Goal: Task Accomplishment & Management: Manage account settings

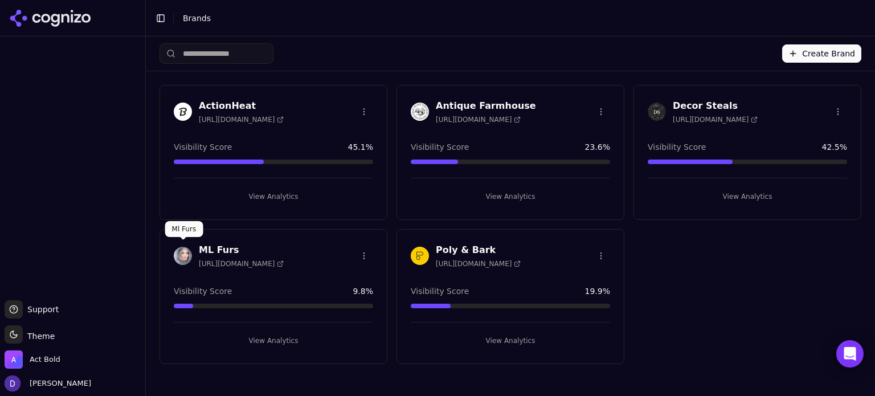
click at [171, 249] on div "ML Furs [URL][DOMAIN_NAME]" at bounding box center [273, 257] width 227 height 28
click at [207, 243] on h3 "ML Furs" at bounding box center [241, 250] width 85 height 14
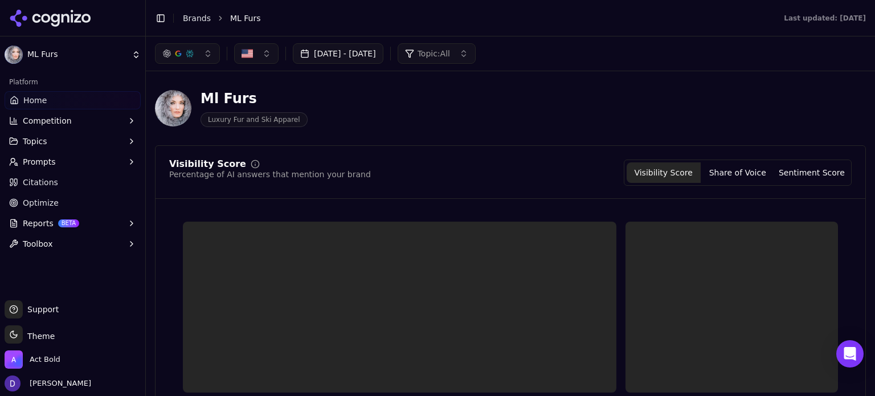
click at [374, 51] on button "Aug 20, 2025 - Sep 19, 2025" at bounding box center [338, 53] width 91 height 20
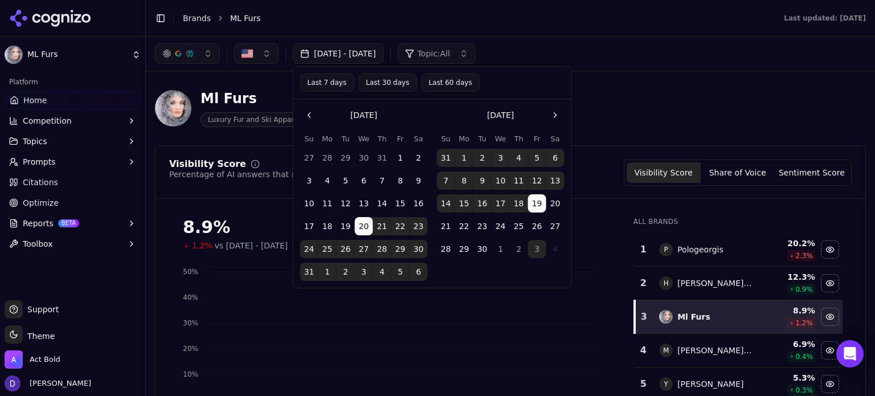
click at [326, 85] on button "Last 7 days" at bounding box center [327, 82] width 54 height 18
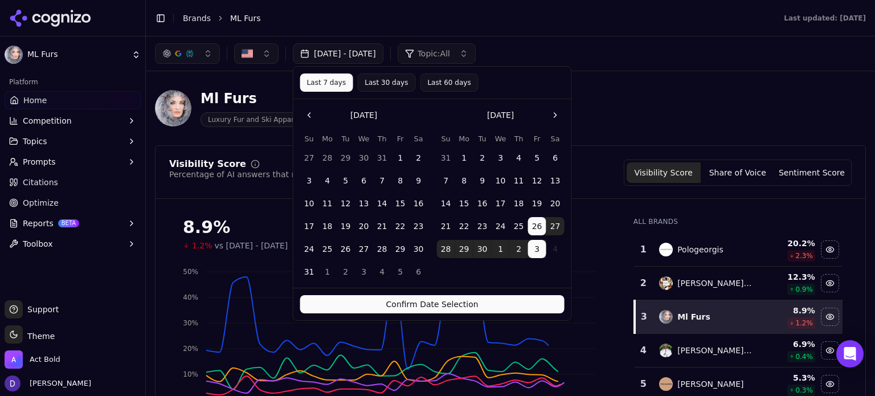
click at [396, 296] on button "Confirm Date Selection" at bounding box center [432, 304] width 264 height 18
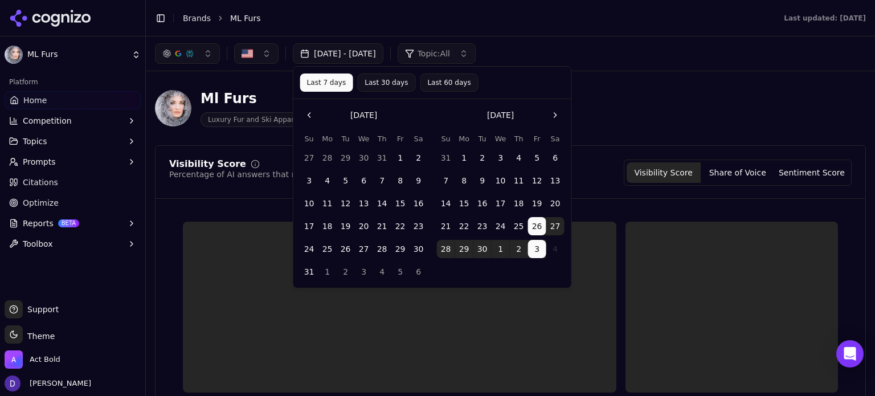
click at [399, 313] on div at bounding box center [399, 306] width 433 height 171
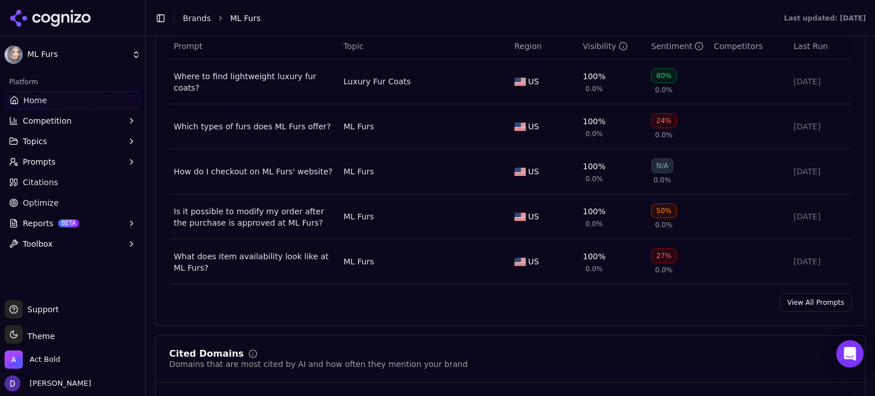
scroll to position [911, 0]
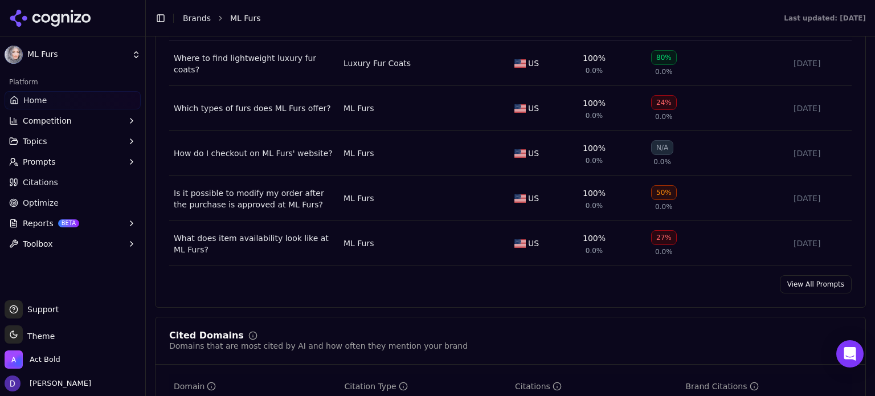
click at [799, 284] on link "View All Prompts" at bounding box center [815, 284] width 72 height 18
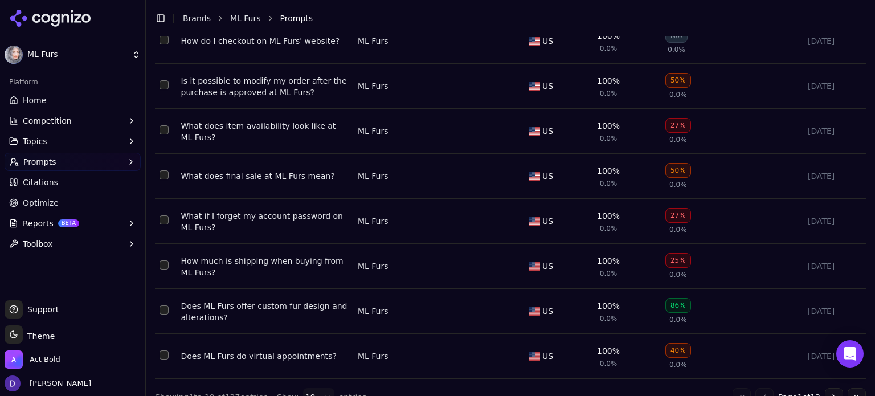
scroll to position [282, 0]
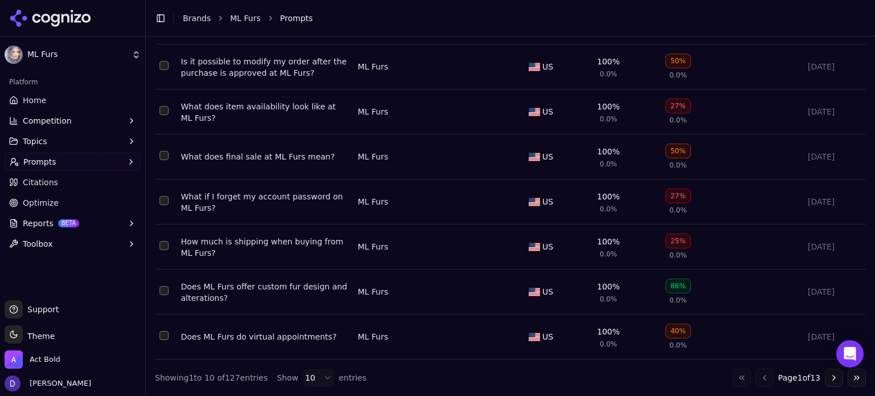
click at [824, 376] on button "Go to next page" at bounding box center [833, 377] width 18 height 18
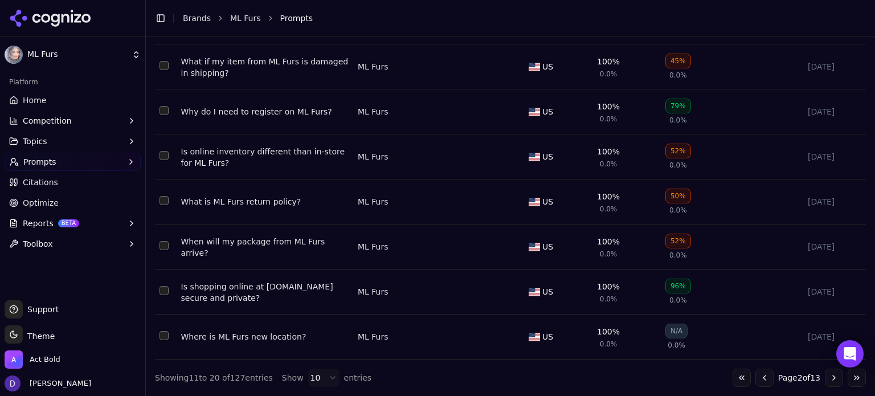
click at [824, 374] on button "Go to next page" at bounding box center [833, 377] width 18 height 18
